Goal: Information Seeking & Learning: Learn about a topic

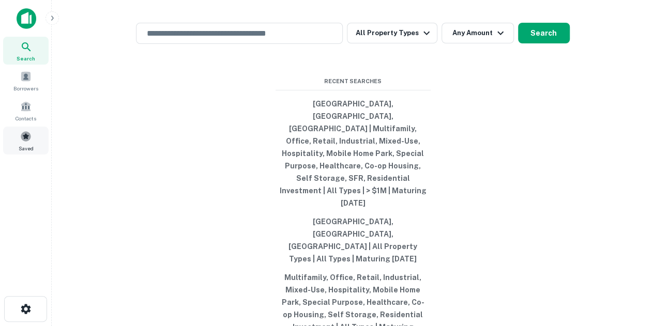
click at [24, 145] on span "Saved" at bounding box center [26, 148] width 15 height 8
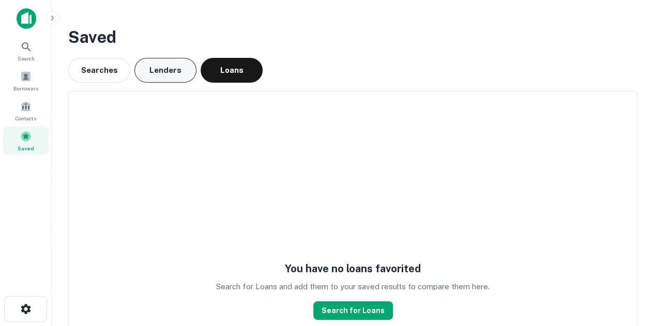
drag, startPoint x: 182, startPoint y: 65, endPoint x: 188, endPoint y: 65, distance: 5.7
click at [184, 65] on button "Lenders" at bounding box center [165, 70] width 62 height 25
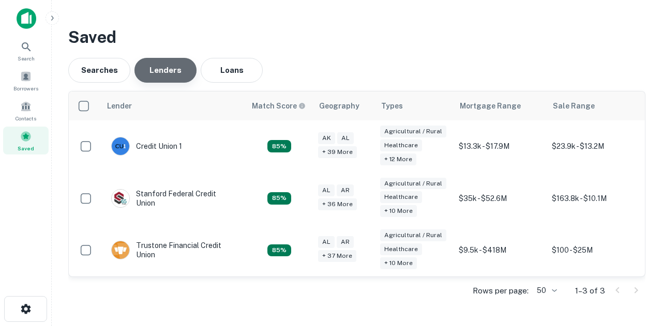
click at [188, 65] on button "Lenders" at bounding box center [165, 70] width 62 height 25
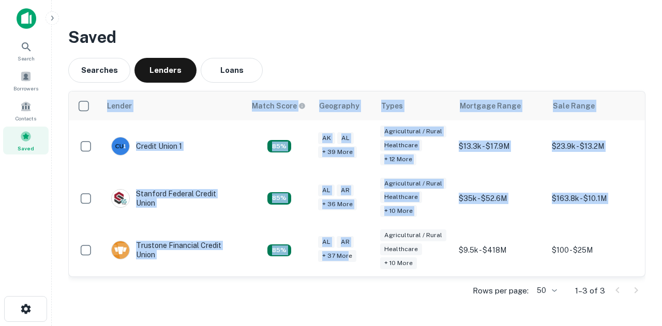
drag, startPoint x: 348, startPoint y: 275, endPoint x: 355, endPoint y: 279, distance: 8.1
click at [355, 277] on div "Lender Match Score Geography Types Mortgage Range Sale Range Credit Union 1 85%…" at bounding box center [357, 184] width 576 height 185
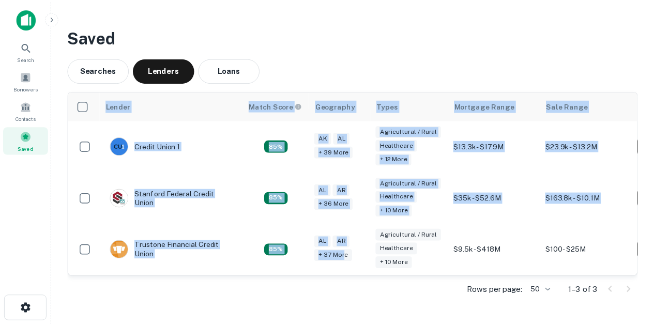
scroll to position [0, 62]
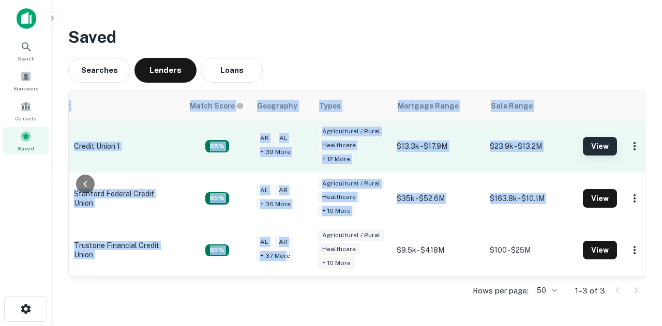
click at [589, 140] on button "View" at bounding box center [600, 146] width 34 height 19
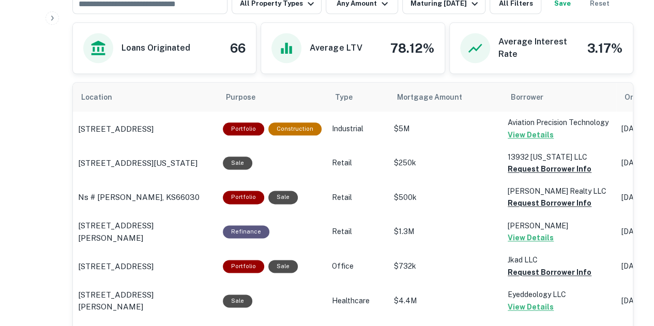
scroll to position [517, 0]
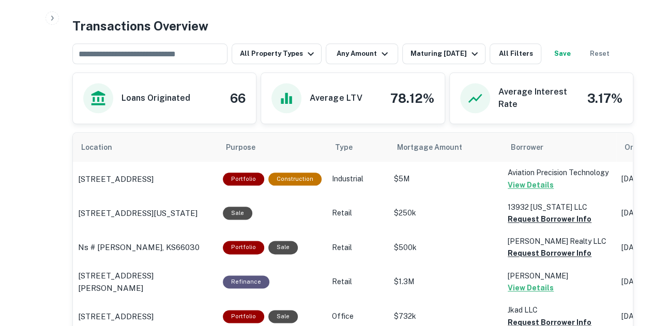
click at [373, 57] on button "Any Amount" at bounding box center [362, 53] width 72 height 21
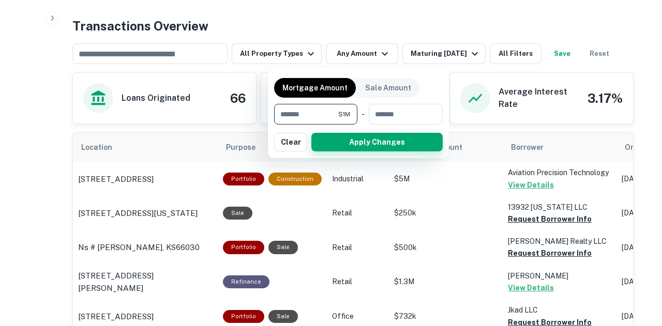
type input "*******"
click at [423, 136] on button "Apply Changes" at bounding box center [376, 142] width 131 height 19
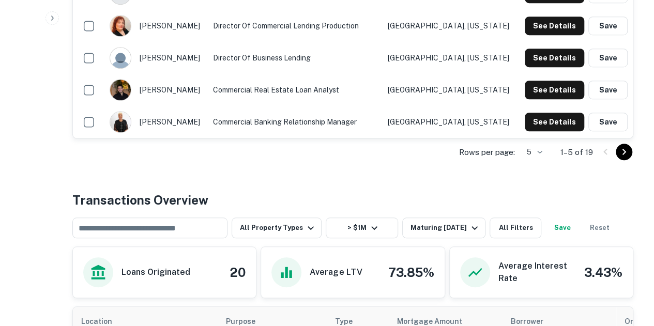
scroll to position [250, 0]
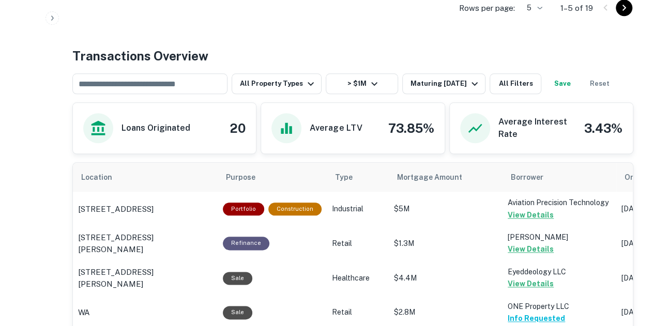
scroll to position [414, 0]
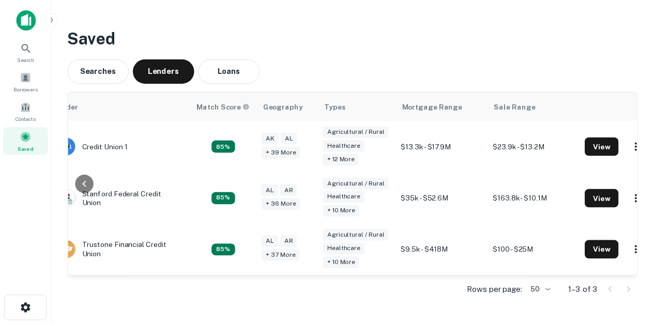
scroll to position [0, 62]
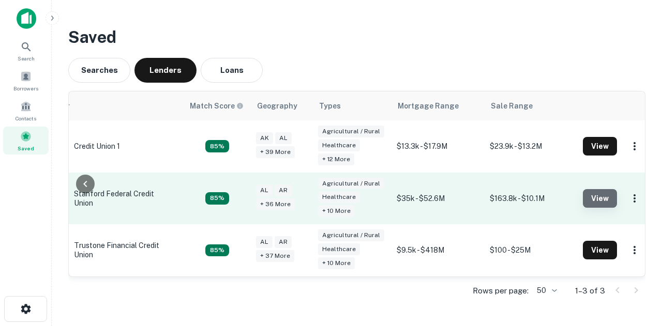
click at [593, 196] on button "View" at bounding box center [600, 198] width 34 height 19
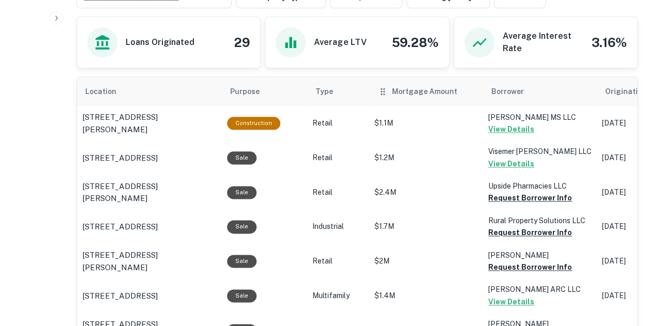
scroll to position [517, 0]
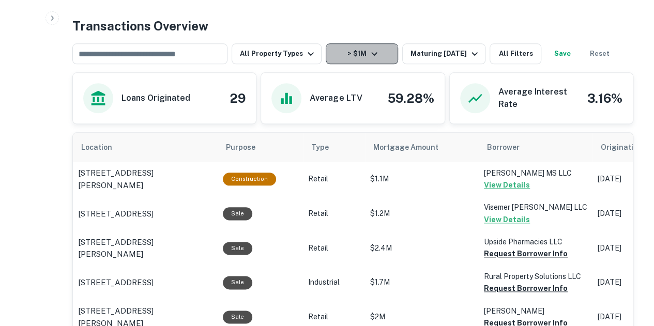
click at [370, 50] on icon "button" at bounding box center [374, 54] width 12 height 12
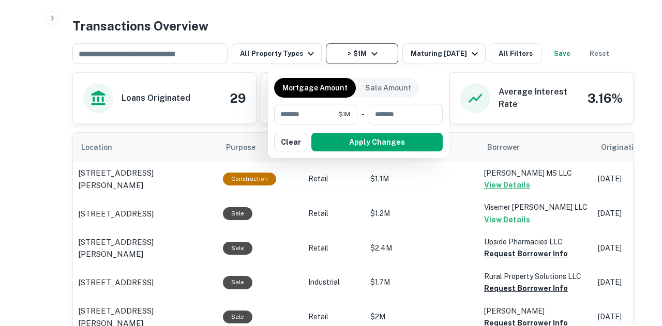
click at [432, 50] on div at bounding box center [331, 163] width 662 height 326
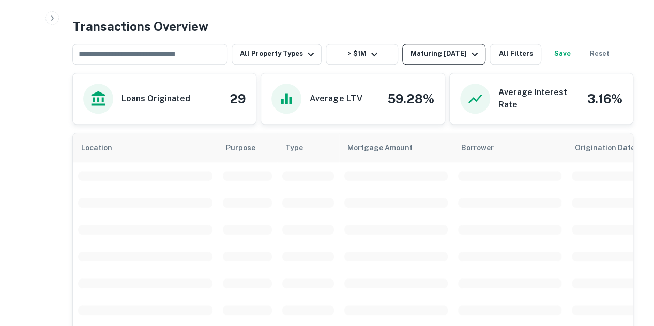
scroll to position [517, 0]
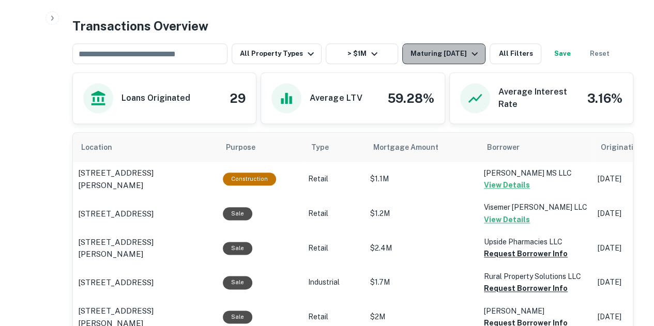
click at [411, 53] on div "Maturing In 1 Year" at bounding box center [446, 54] width 70 height 12
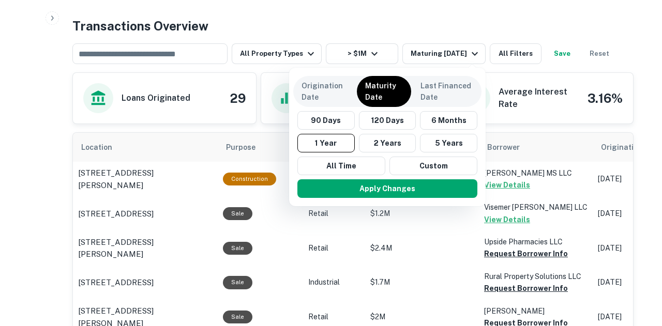
click at [374, 58] on div at bounding box center [331, 163] width 662 height 326
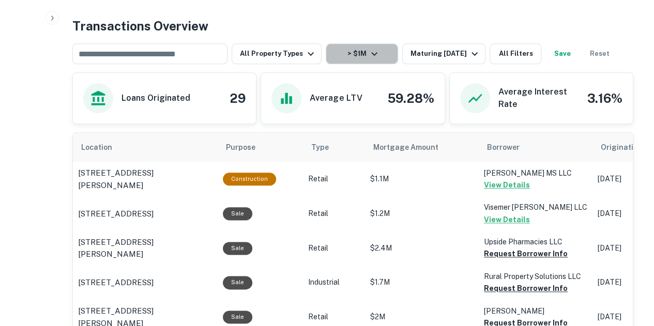
click at [374, 58] on icon "button" at bounding box center [374, 54] width 12 height 12
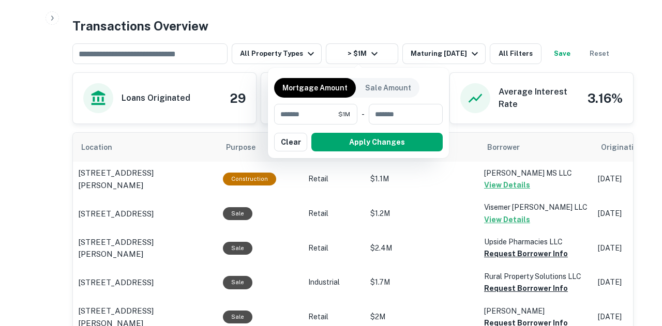
drag, startPoint x: 408, startPoint y: 29, endPoint x: 414, endPoint y: 38, distance: 10.5
click at [412, 38] on div at bounding box center [331, 163] width 662 height 326
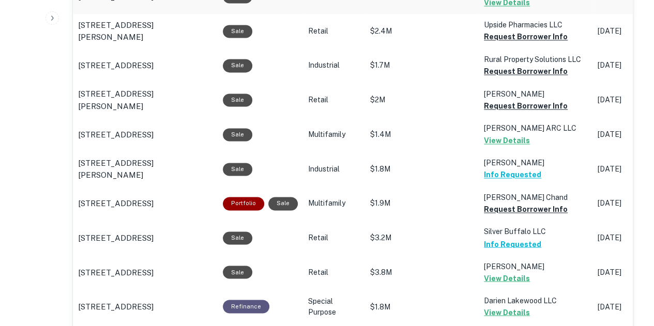
scroll to position [672, 0]
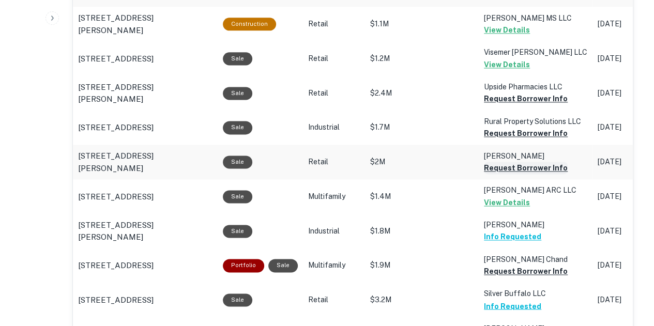
click at [518, 105] on button "Request Borrower Info" at bounding box center [526, 99] width 84 height 12
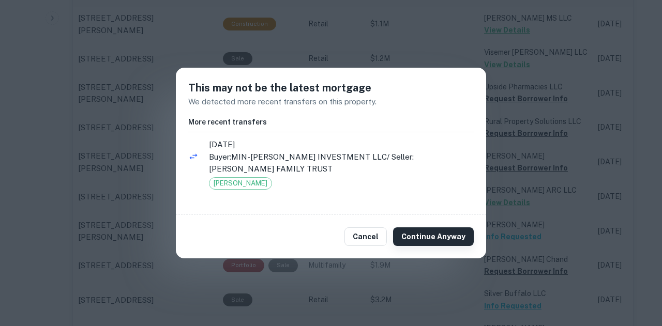
click at [446, 232] on button "Continue Anyway" at bounding box center [433, 237] width 81 height 19
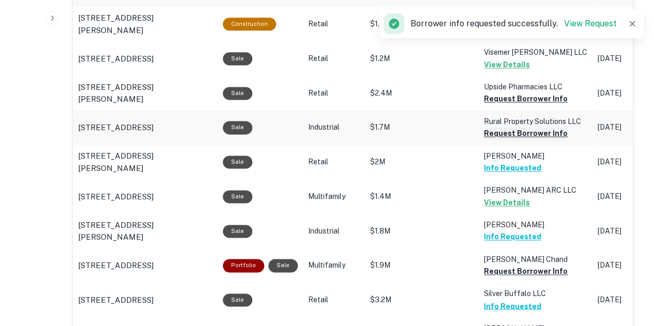
click at [542, 105] on button "Request Borrower Info" at bounding box center [526, 99] width 84 height 12
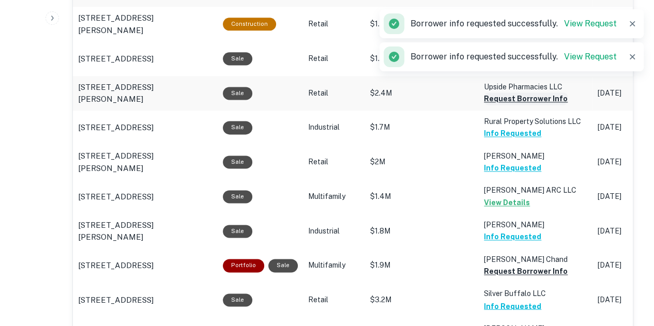
click at [540, 101] on button "Request Borrower Info" at bounding box center [526, 99] width 84 height 12
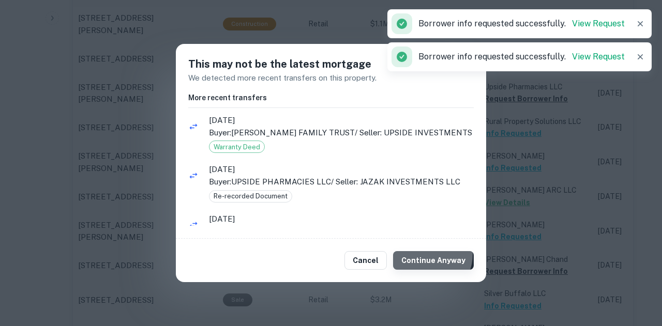
drag, startPoint x: 429, startPoint y: 256, endPoint x: 454, endPoint y: 263, distance: 26.2
click at [429, 257] on button "Continue Anyway" at bounding box center [433, 260] width 81 height 19
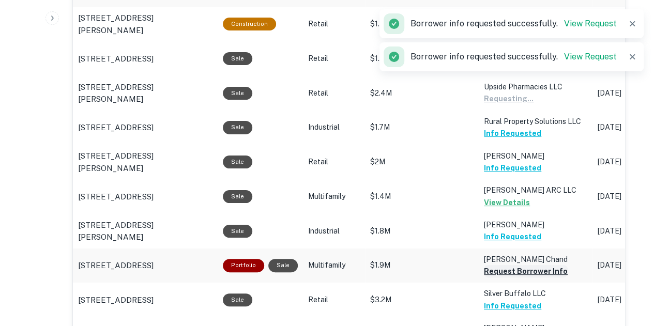
click at [506, 105] on button "Request Borrower Info" at bounding box center [509, 99] width 50 height 12
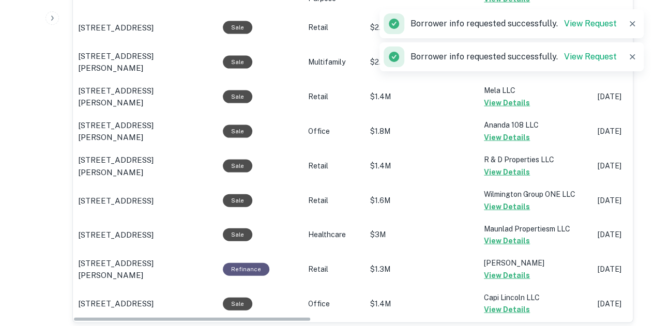
scroll to position [1138, 0]
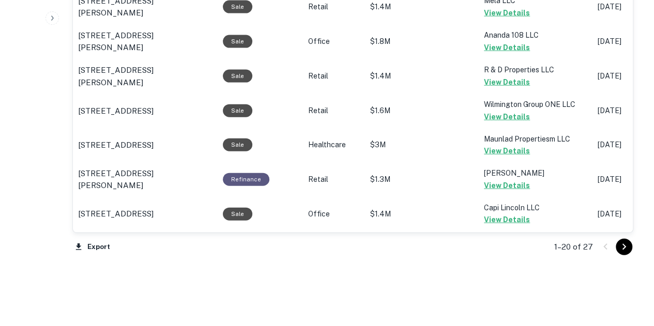
click at [612, 241] on div at bounding box center [614, 247] width 35 height 17
click at [614, 243] on div at bounding box center [614, 247] width 35 height 17
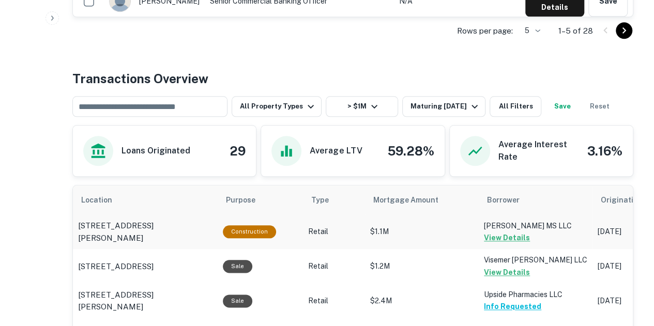
scroll to position [310, 0]
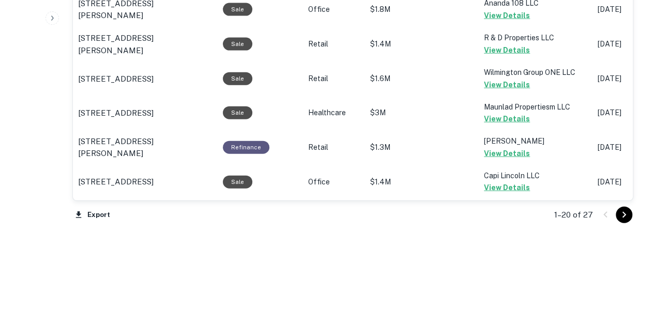
click at [623, 215] on icon "Go to next page" at bounding box center [624, 215] width 12 height 12
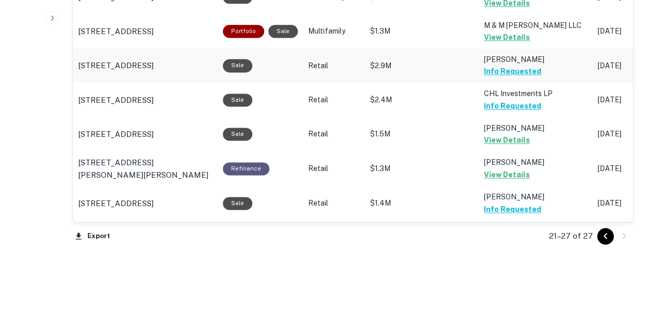
scroll to position [721, 0]
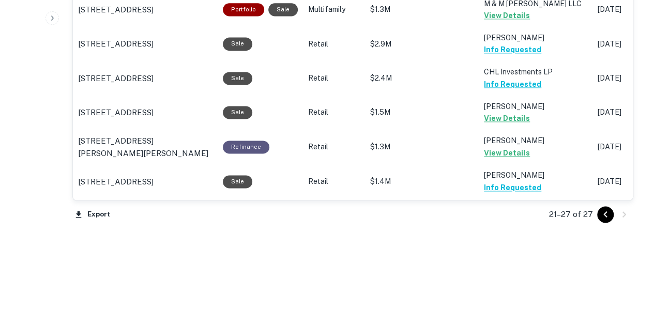
click at [610, 217] on icon "Go to previous page" at bounding box center [605, 214] width 12 height 12
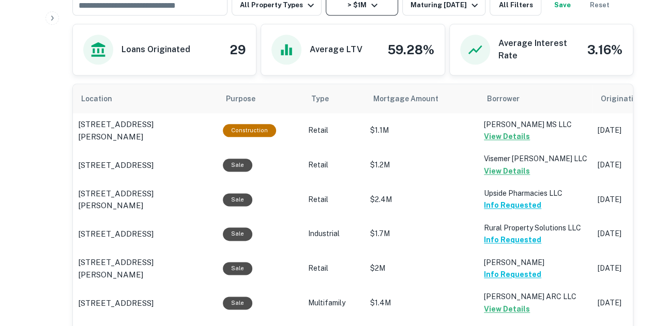
scroll to position [307, 0]
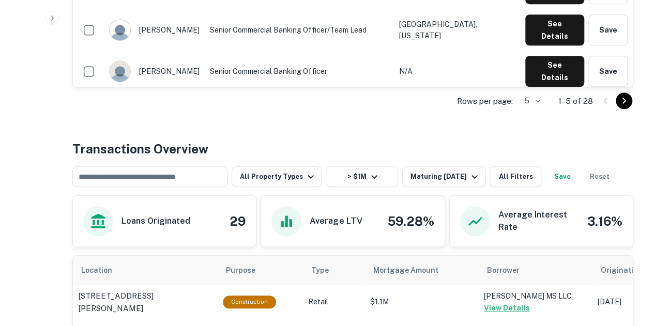
scroll to position [84, 0]
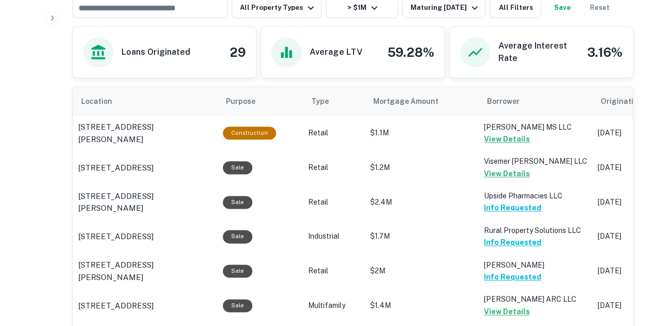
scroll to position [465, 0]
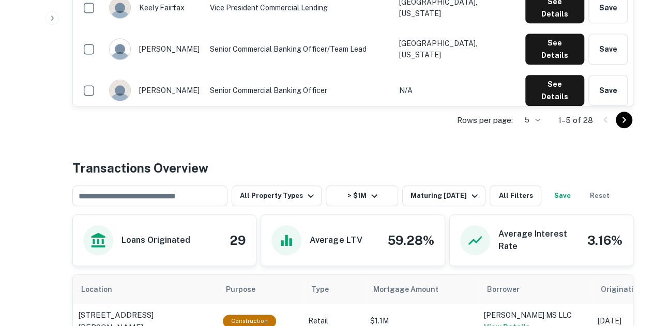
scroll to position [517, 0]
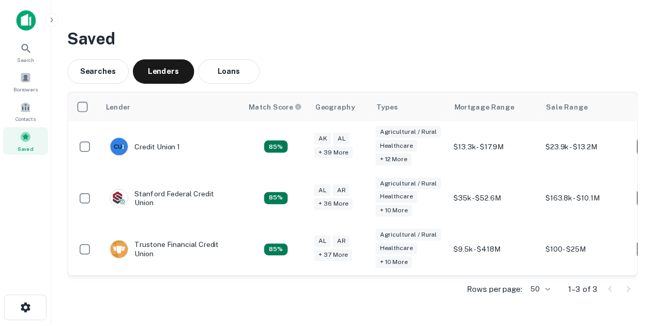
scroll to position [0, 62]
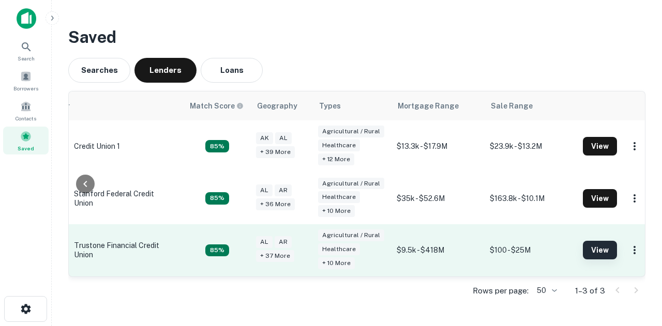
click at [594, 244] on button "View" at bounding box center [600, 250] width 34 height 19
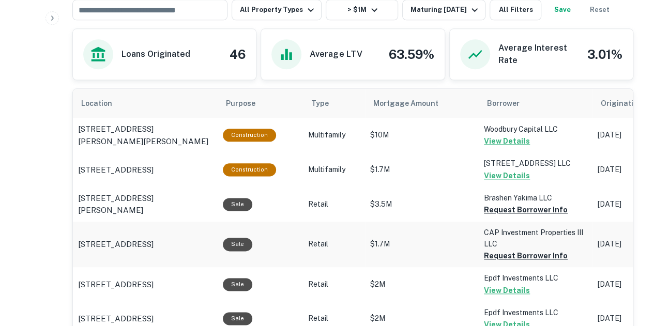
scroll to position [569, 0]
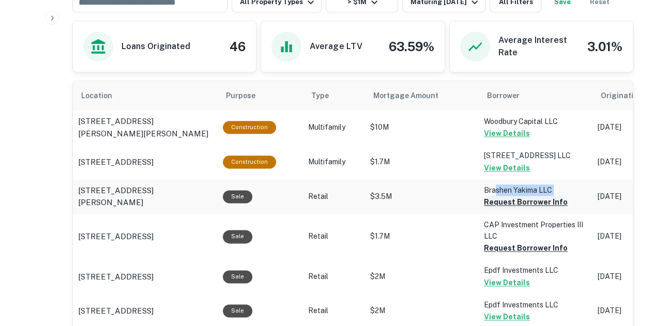
drag, startPoint x: 490, startPoint y: 194, endPoint x: 491, endPoint y: 203, distance: 8.8
click at [491, 145] on td "Brashen Yakima LLC Request Borrower Info" at bounding box center [536, 127] width 114 height 35
click at [491, 203] on button "Request Borrower Info" at bounding box center [526, 202] width 84 height 12
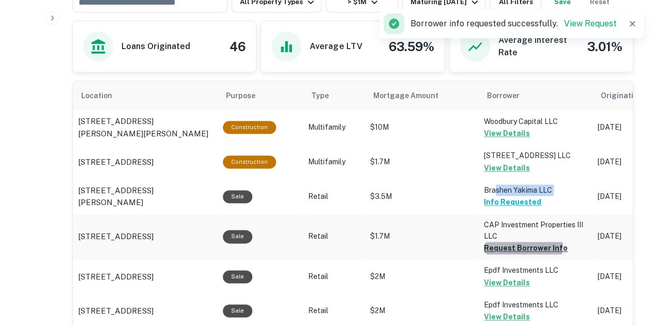
click at [487, 244] on button "Request Borrower Info" at bounding box center [526, 248] width 84 height 12
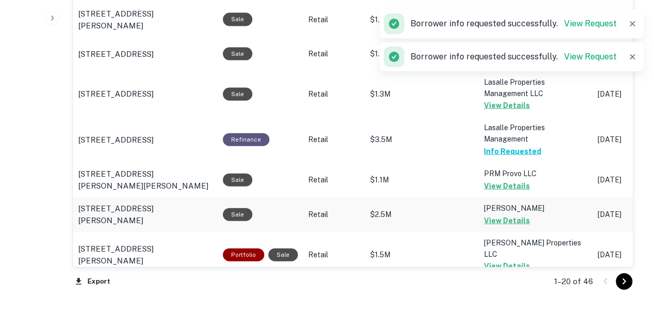
scroll to position [1204, 0]
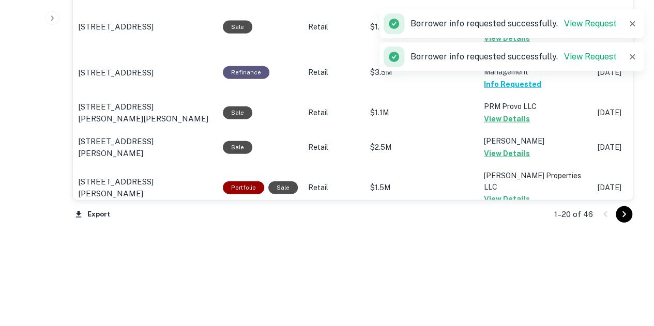
click at [627, 218] on icon "Go to next page" at bounding box center [624, 214] width 12 height 12
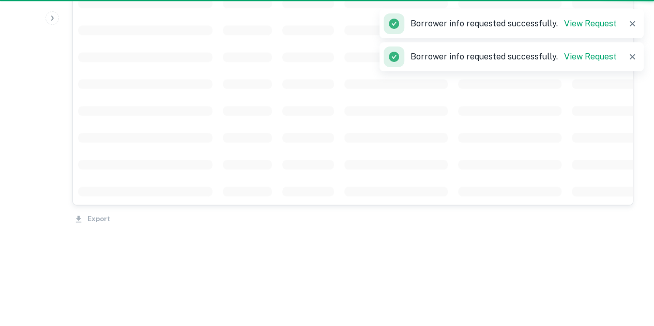
scroll to position [928, 0]
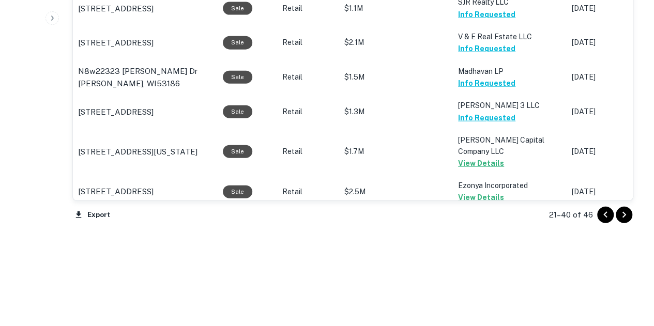
click at [627, 209] on icon "Go to next page" at bounding box center [624, 215] width 12 height 12
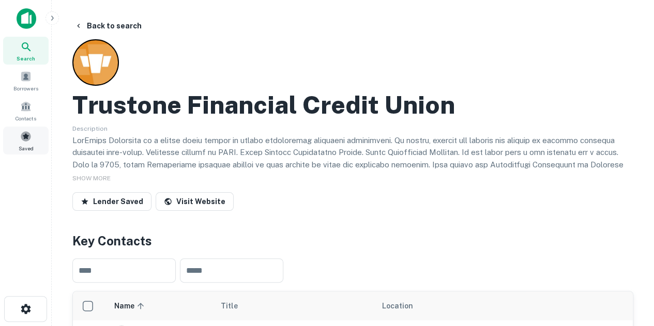
click at [35, 136] on div "Saved" at bounding box center [26, 141] width 46 height 28
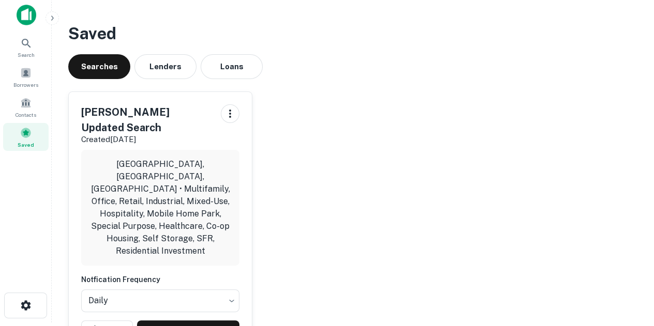
scroll to position [5, 0]
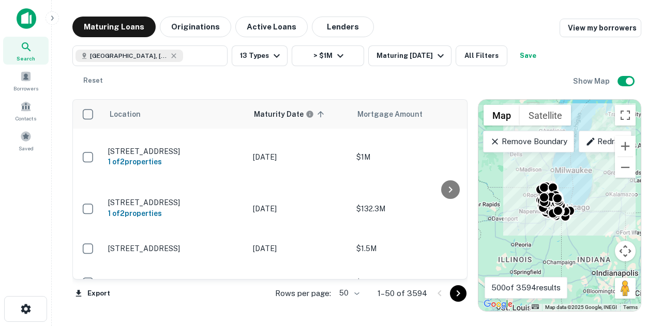
drag, startPoint x: 0, startPoint y: 0, endPoint x: 296, endPoint y: 87, distance: 308.9
click at [296, 87] on div "Chicago, IL, USA ​ 13 Types > $1M Maturing In 1 Year All Filters Save Reset" at bounding box center [322, 69] width 501 height 46
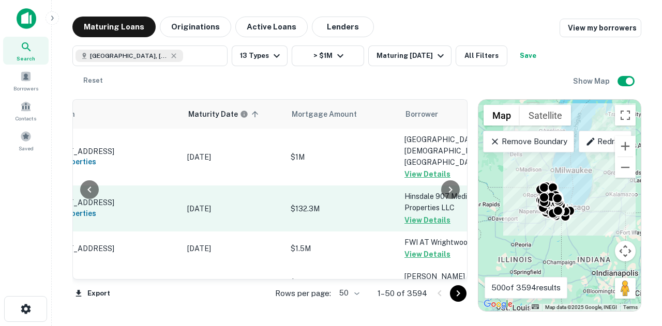
scroll to position [0, 61]
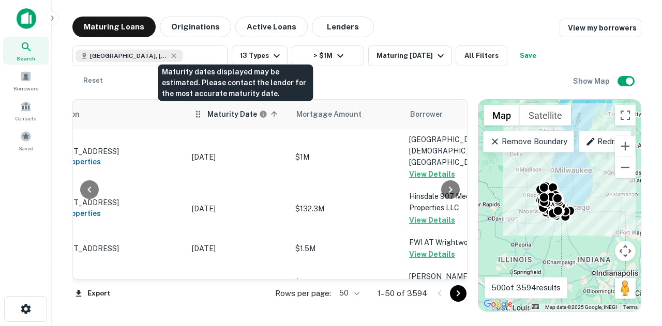
click at [216, 114] on h6 "Maturity Date" at bounding box center [232, 114] width 50 height 11
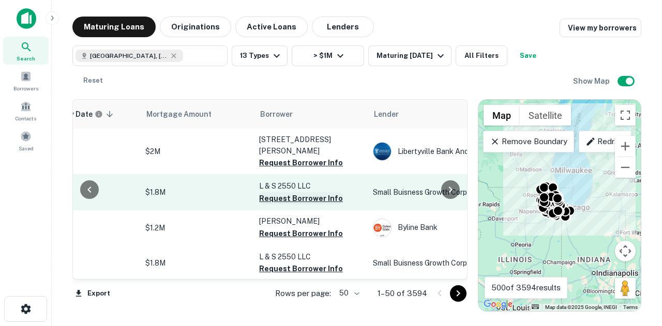
scroll to position [0, 217]
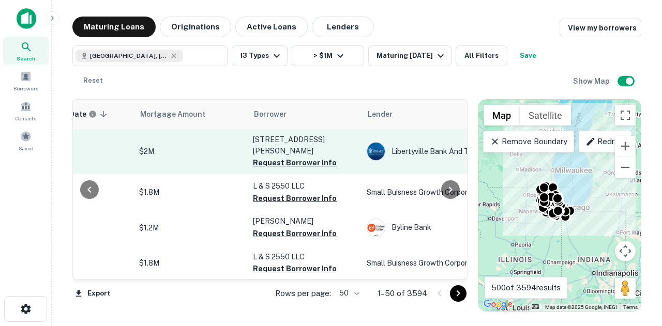
click at [287, 164] on button "Request Borrower Info" at bounding box center [295, 163] width 84 height 12
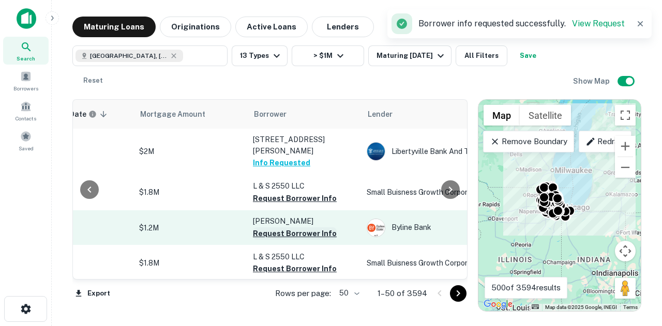
click at [258, 199] on button "Request Borrower Info" at bounding box center [295, 198] width 84 height 12
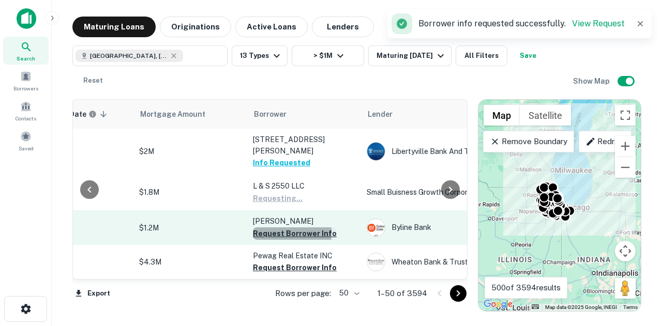
click at [262, 237] on button "Request Borrower Info" at bounding box center [295, 234] width 84 height 12
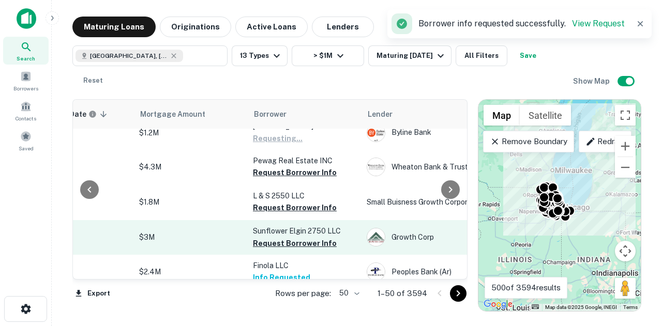
scroll to position [103, 217]
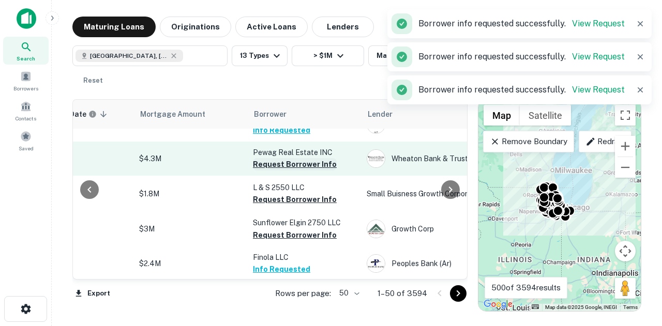
click at [290, 167] on button "Request Borrower Info" at bounding box center [295, 164] width 84 height 12
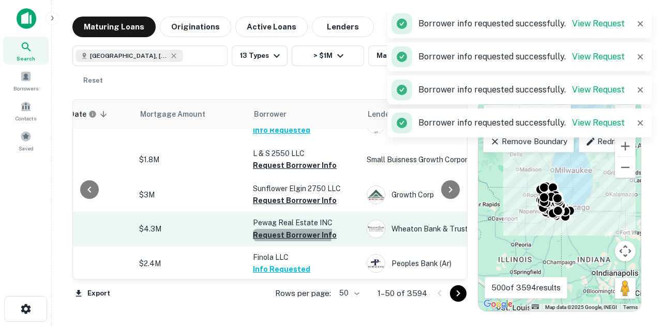
click at [267, 234] on button "Request Borrower Info" at bounding box center [295, 235] width 84 height 12
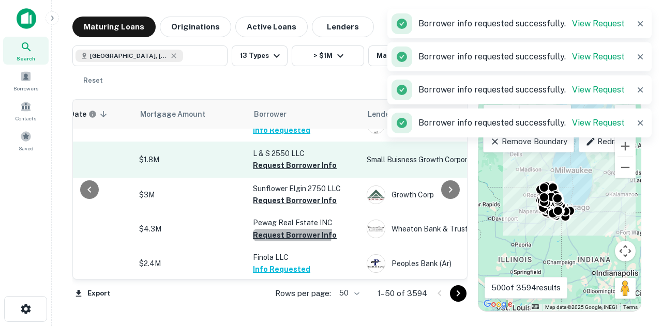
click at [284, 201] on button "Request Borrower Info" at bounding box center [295, 200] width 84 height 12
click at [297, 171] on button "Request Borrower Info" at bounding box center [295, 165] width 84 height 12
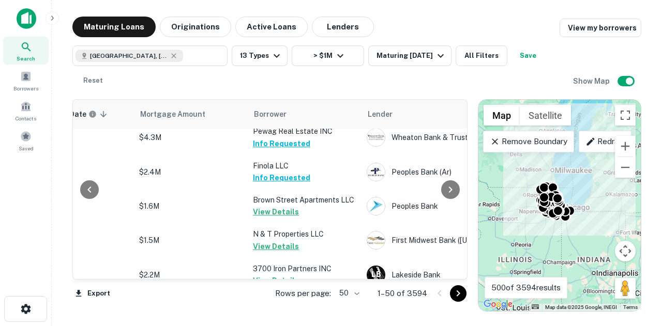
scroll to position [350, 217]
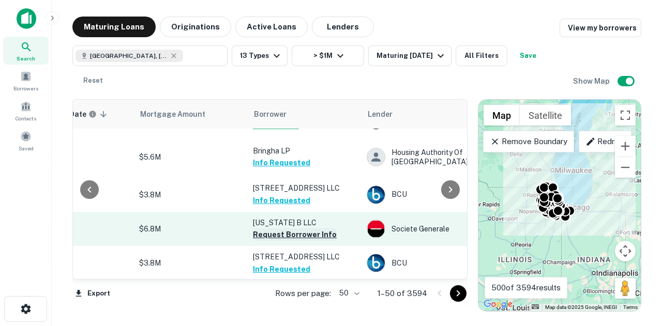
click at [293, 241] on button "Request Borrower Info" at bounding box center [295, 235] width 84 height 12
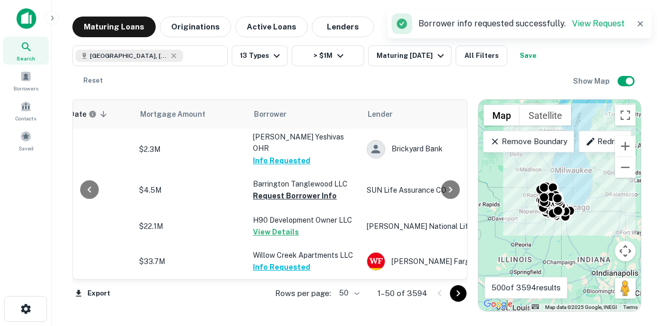
scroll to position [660, 217]
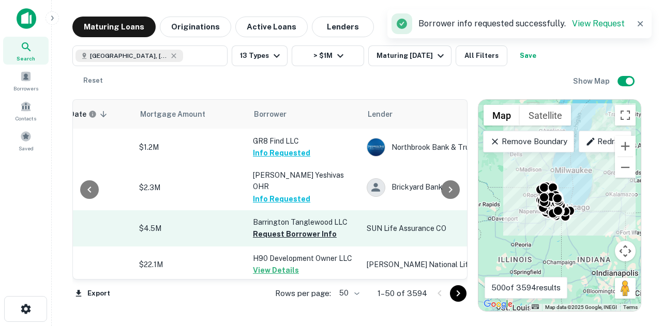
click at [307, 247] on td "Barrington Tanglewood LLC Request Borrower Info" at bounding box center [305, 228] width 114 height 36
click at [307, 240] on button "Request Borrower Info" at bounding box center [295, 234] width 84 height 12
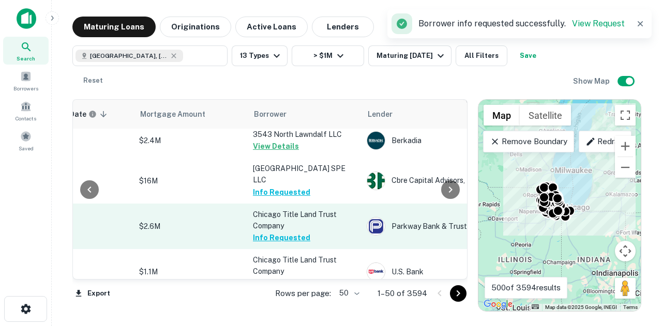
scroll to position [1746, 217]
